Goal: Ask a question

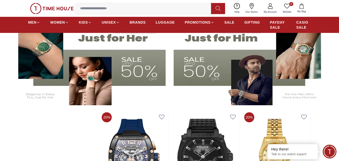
click at [329, 154] on span "Minimize live chat window" at bounding box center [330, 151] width 18 height 18
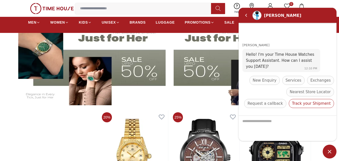
click at [305, 107] on div "Track your Shipment" at bounding box center [311, 103] width 45 height 9
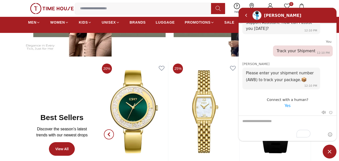
scroll to position [201, 0]
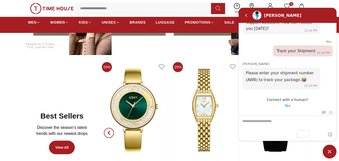
click at [287, 103] on em "Yes" at bounding box center [288, 105] width 6 height 5
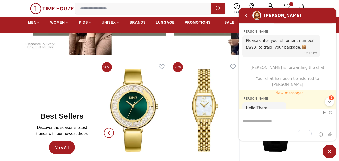
scroll to position [65, 0]
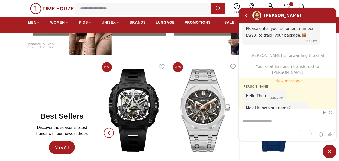
click at [270, 118] on textarea "To enrich screen reader interactions, please activate Accessibility in Grammarl…" at bounding box center [288, 128] width 98 height 25
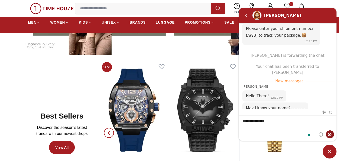
type textarea "**********"
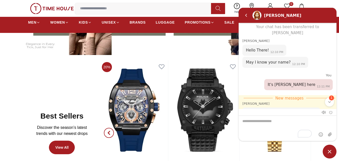
scroll to position [110, 0]
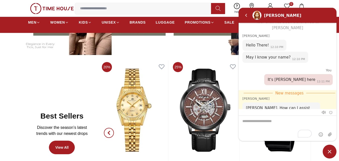
click at [266, 121] on textarea "To enrich screen reader interactions, please activate Accessibility in Grammarl…" at bounding box center [288, 128] width 98 height 25
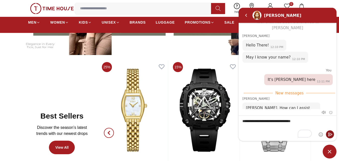
click at [282, 120] on textarea "**********" at bounding box center [288, 128] width 98 height 25
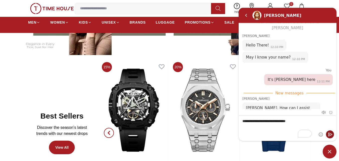
click at [296, 120] on textarea "**********" at bounding box center [288, 128] width 98 height 25
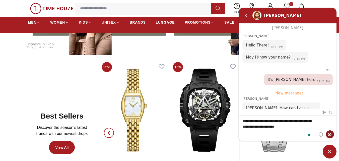
type textarea "**********"
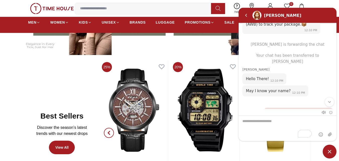
scroll to position [138, 0]
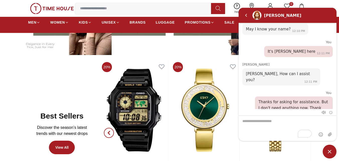
click at [330, 149] on span "Minimize live chat window" at bounding box center [330, 152] width 14 height 14
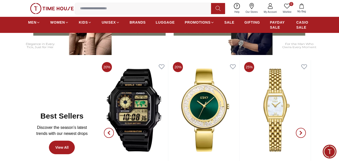
click at [330, 151] on span "Minimize live chat window" at bounding box center [330, 151] width 18 height 18
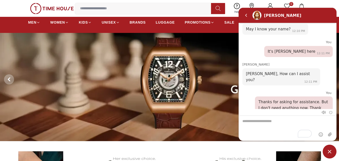
scroll to position [0, 0]
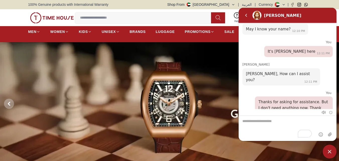
click at [329, 112] on div at bounding box center [326, 112] width 13 height 5
click at [331, 112] on em "End chat" at bounding box center [331, 113] width 4 height 4
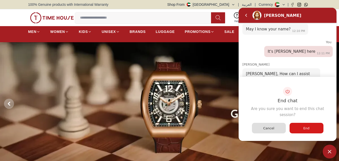
click at [314, 124] on div "End" at bounding box center [307, 128] width 34 height 11
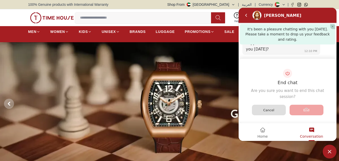
scroll to position [181, 0]
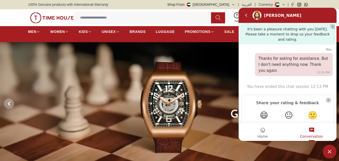
click at [261, 111] on em "😄" at bounding box center [264, 116] width 8 height 10
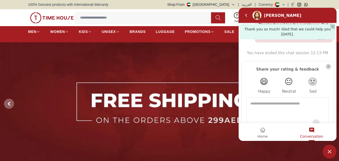
drag, startPoint x: 316, startPoint y: 106, endPoint x: 329, endPoint y: 81, distance: 28.5
